Goal: Task Accomplishment & Management: Manage account settings

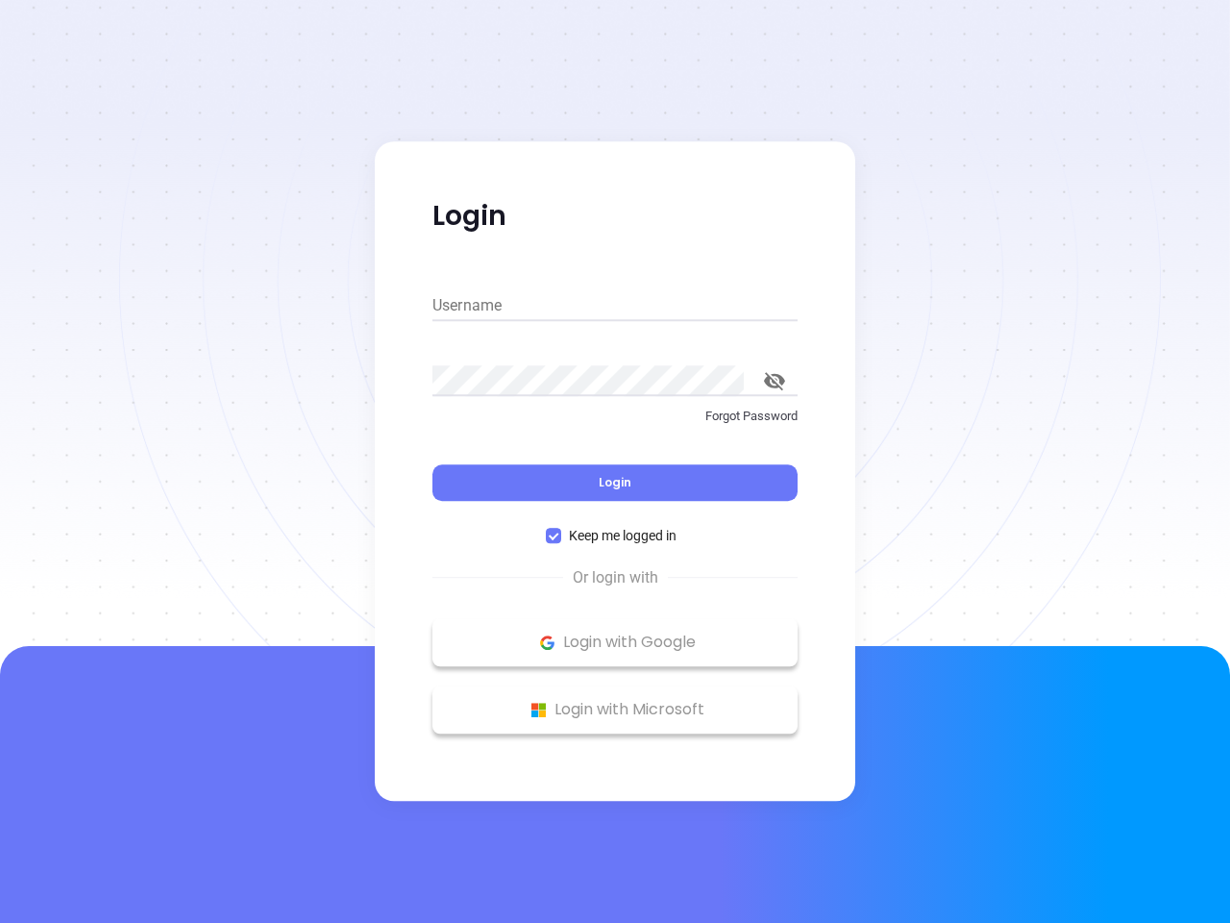
click at [615, 461] on div "Login" at bounding box center [614, 471] width 365 height 60
click at [615, 306] on input "Username" at bounding box center [614, 305] width 365 height 31
click at [775, 381] on icon "toggle password visibility" at bounding box center [774, 381] width 21 height 18
click at [615, 482] on span "Login" at bounding box center [615, 482] width 33 height 16
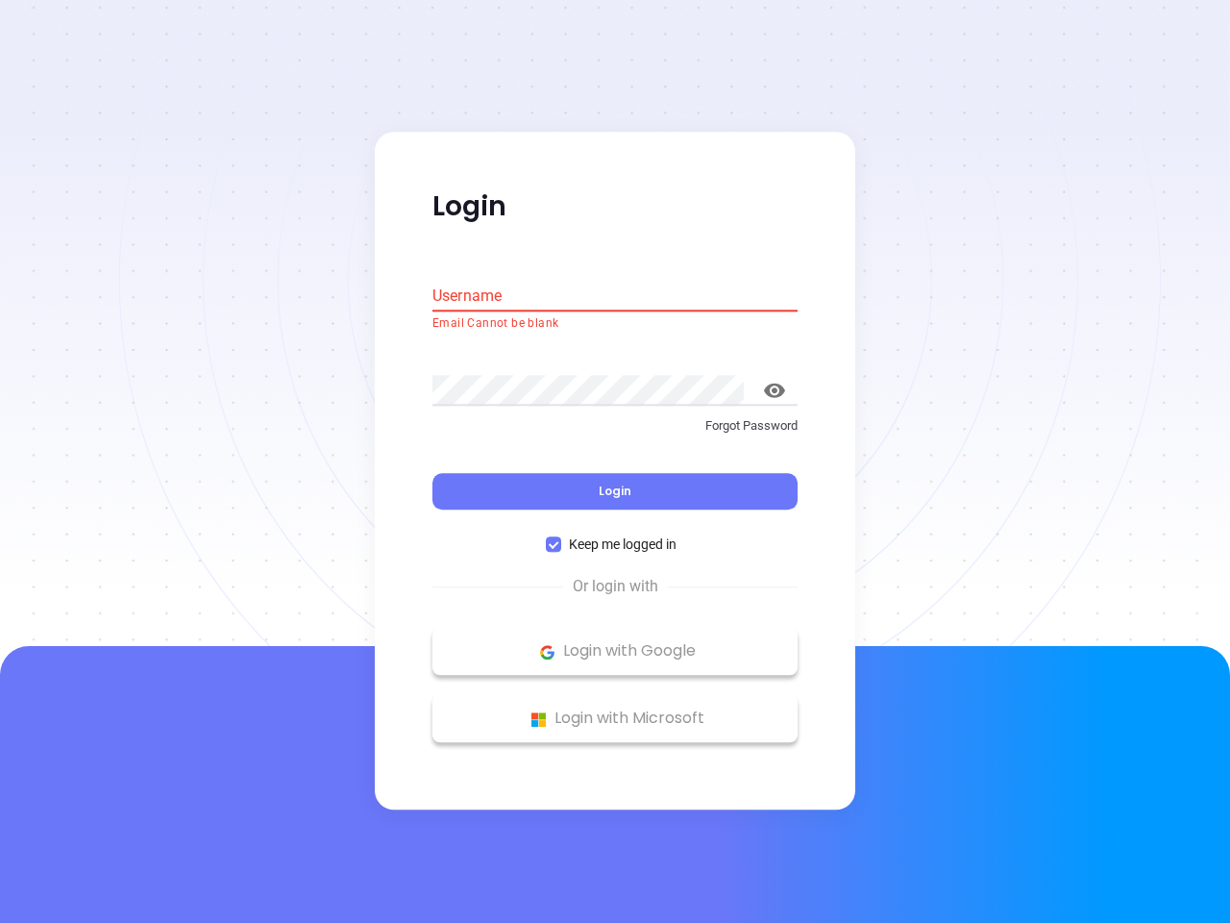
click at [615, 535] on span "Keep me logged in" at bounding box center [622, 544] width 123 height 21
click at [561, 537] on input "Keep me logged in" at bounding box center [553, 544] width 15 height 15
checkbox input "false"
click at [615, 642] on p "Login with Google" at bounding box center [615, 651] width 346 height 29
click at [615, 709] on p "Login with Microsoft" at bounding box center [615, 718] width 346 height 29
